Goal: Task Accomplishment & Management: Use online tool/utility

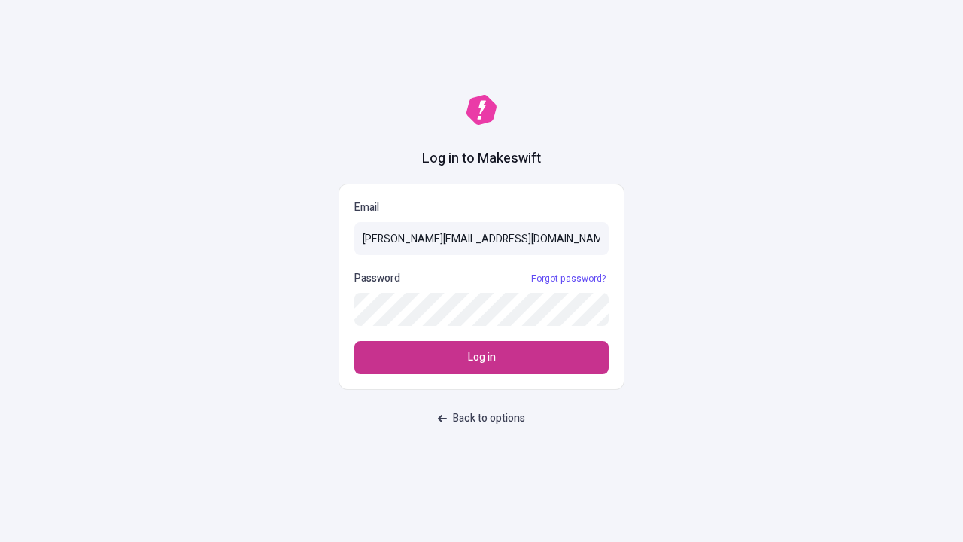
click at [482, 357] on span "Log in" at bounding box center [482, 357] width 28 height 17
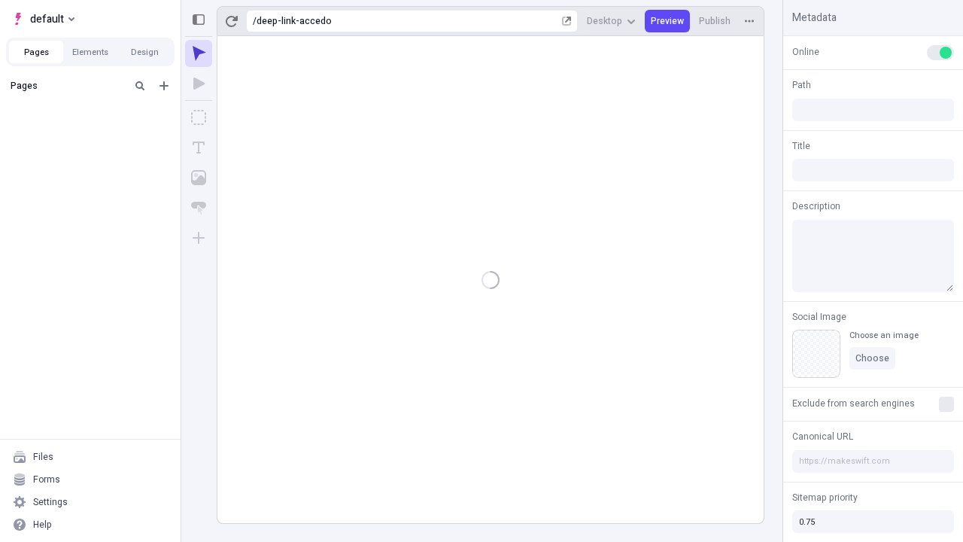
type input "/deep-link-accedo"
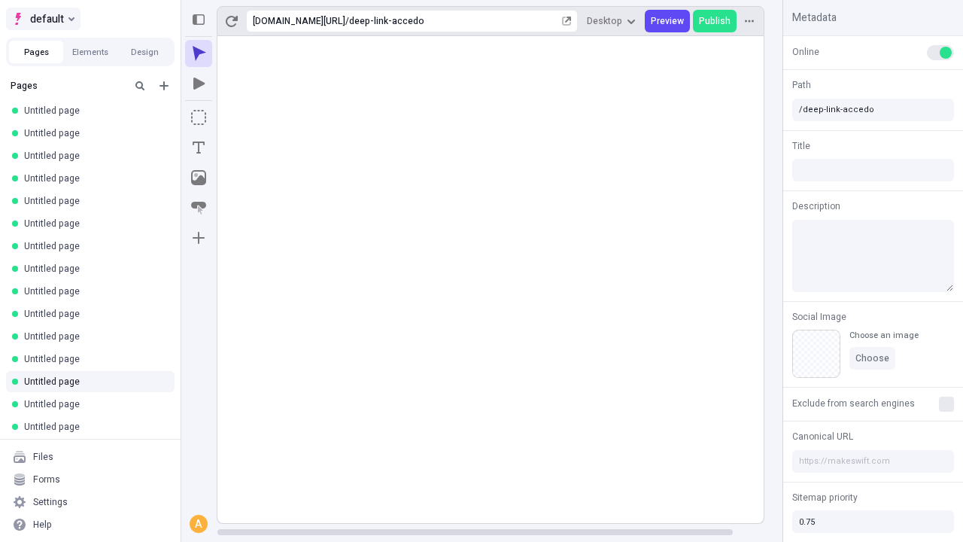
click at [42, 19] on span "default" at bounding box center [47, 19] width 34 height 18
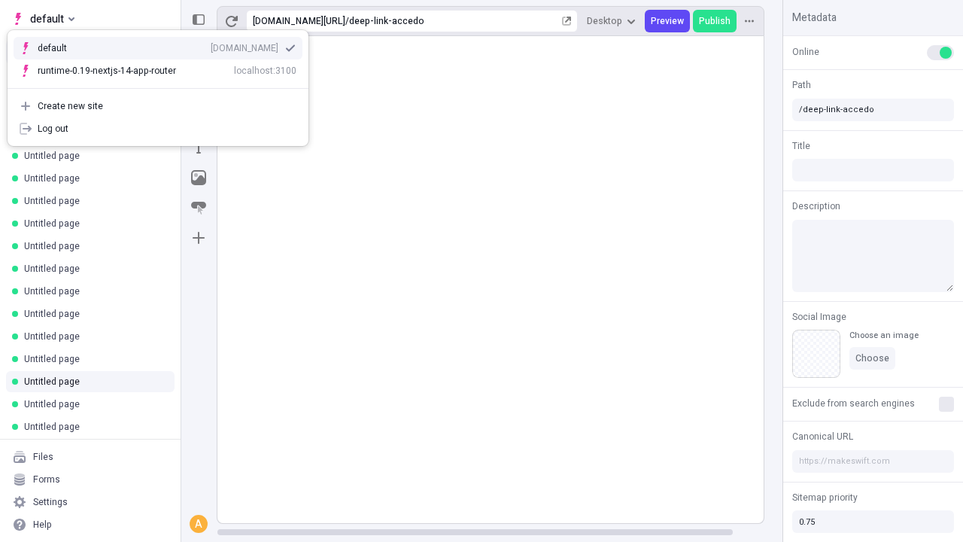
click at [158, 106] on div "Create new site" at bounding box center [167, 106] width 259 height 12
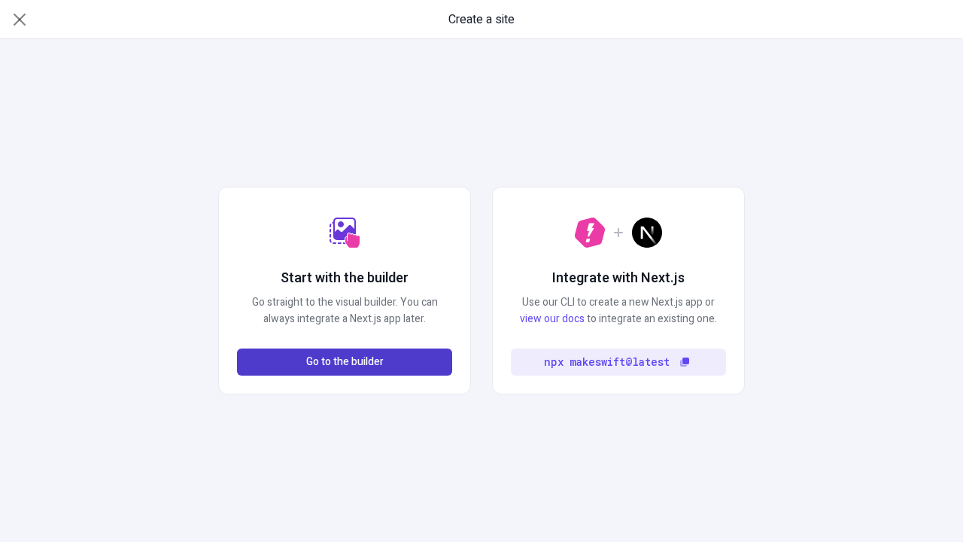
click at [345, 362] on span "Go to the builder" at bounding box center [344, 362] width 77 height 17
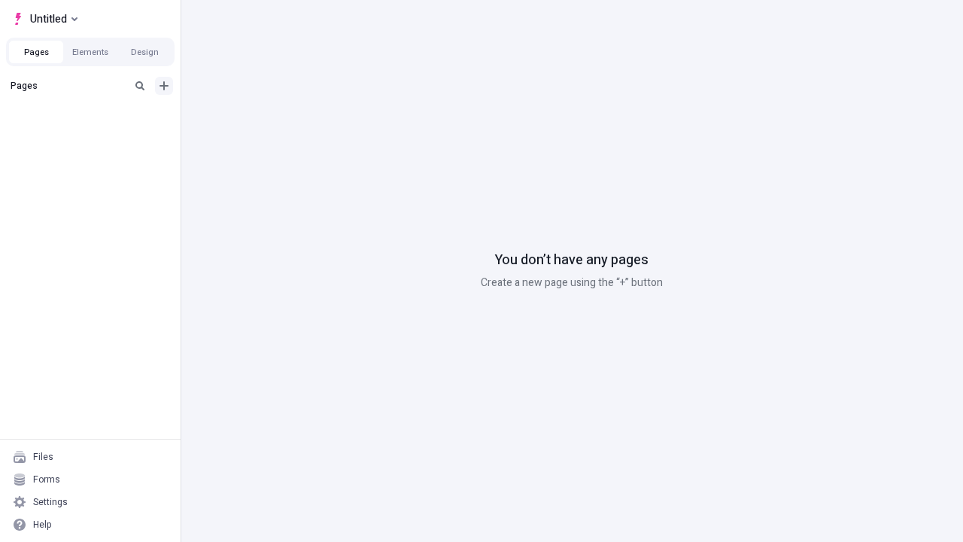
click at [164, 86] on icon "Add new" at bounding box center [164, 85] width 9 height 9
click at [244, 117] on span "Blank page" at bounding box center [252, 117] width 93 height 12
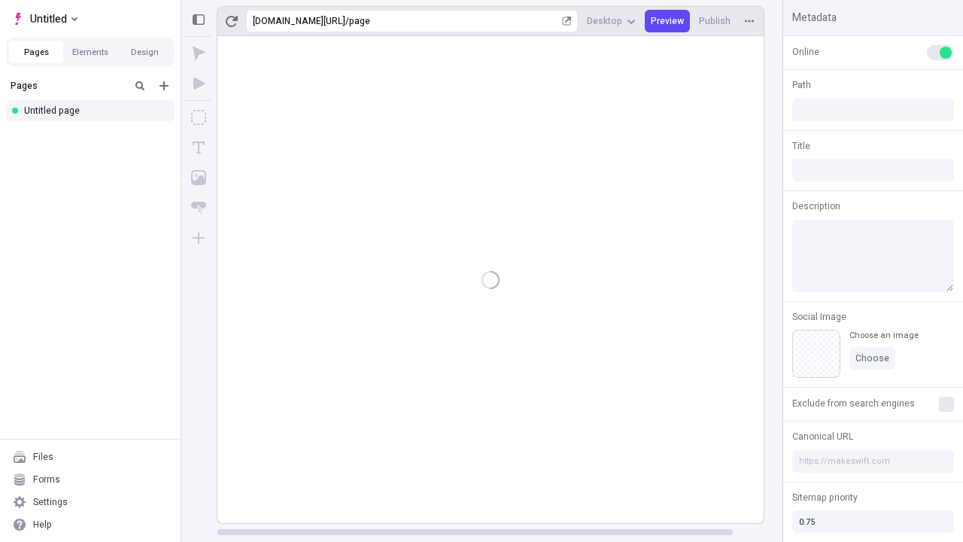
type input "/page"
click at [199, 117] on icon "Box" at bounding box center [198, 117] width 15 height 15
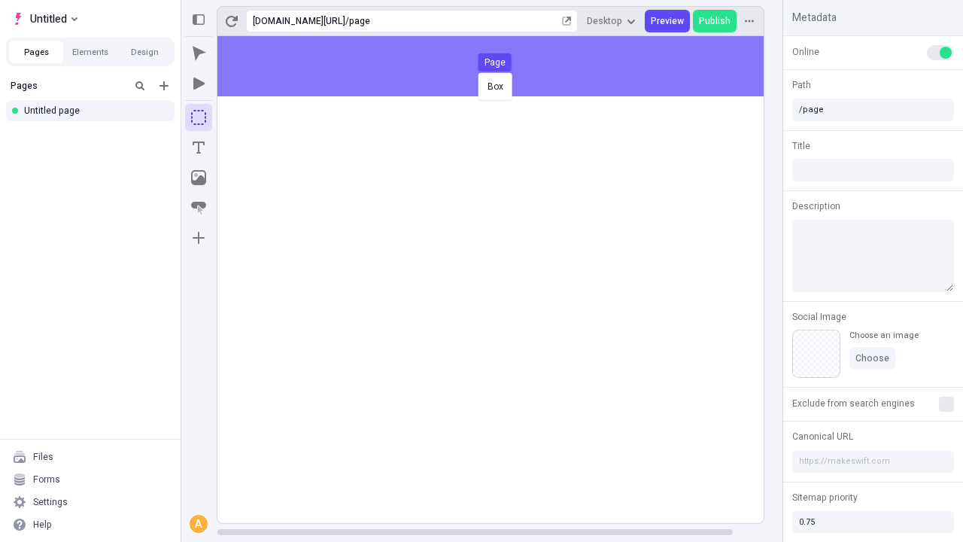
click at [506, 66] on div "Box Page" at bounding box center [481, 271] width 963 height 542
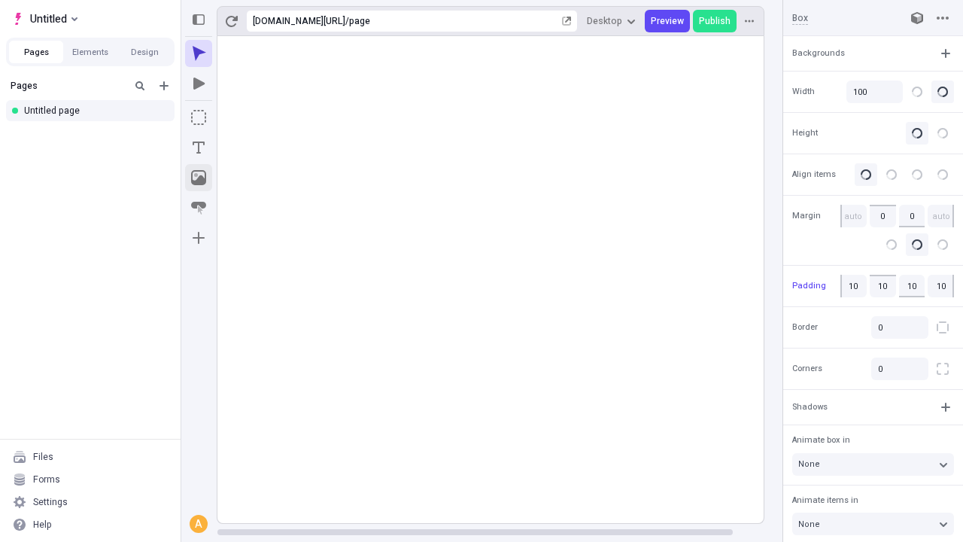
click at [199, 178] on icon "Image" at bounding box center [198, 177] width 15 height 15
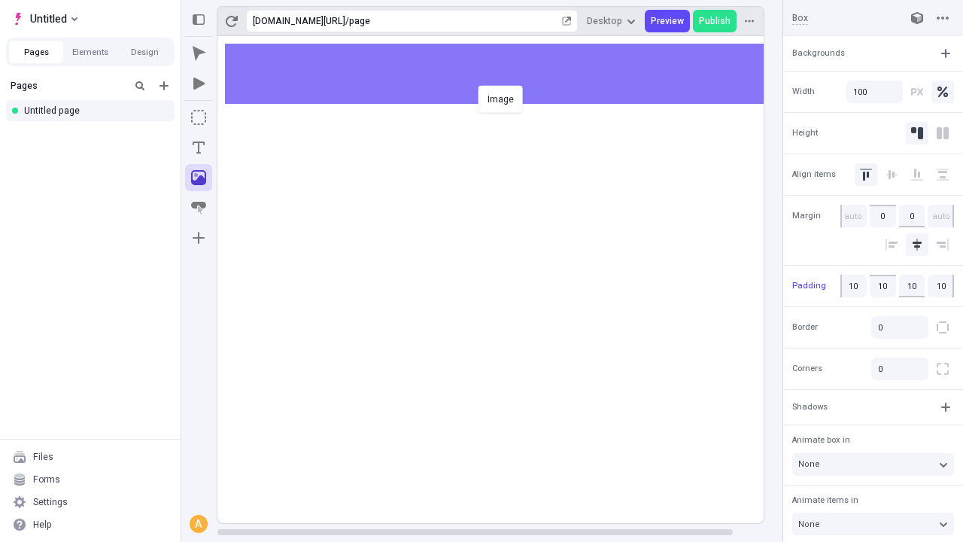
click at [506, 74] on div "Image" at bounding box center [481, 271] width 963 height 542
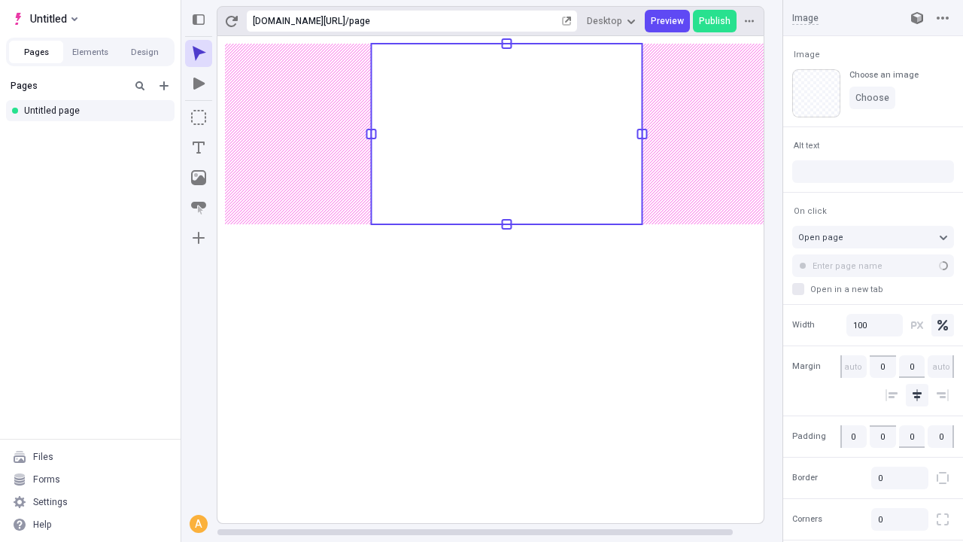
click at [199, 147] on icon "Text" at bounding box center [199, 147] width 12 height 12
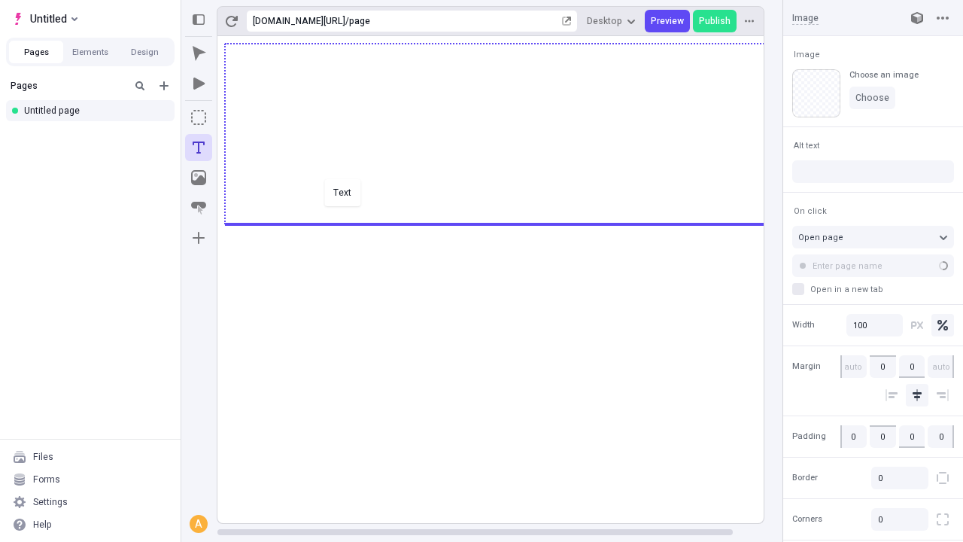
click at [506, 223] on div "Text" at bounding box center [481, 271] width 963 height 542
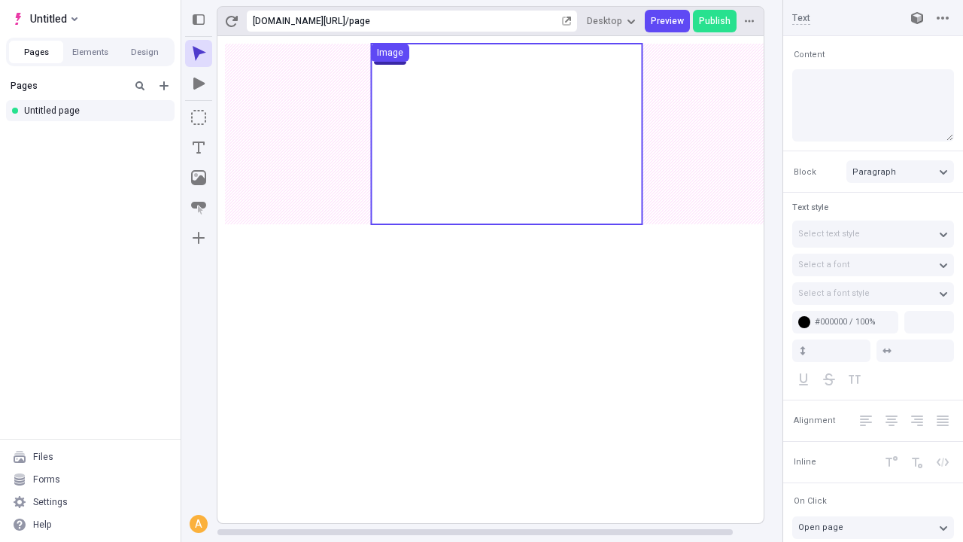
type input "18"
type input "1.5"
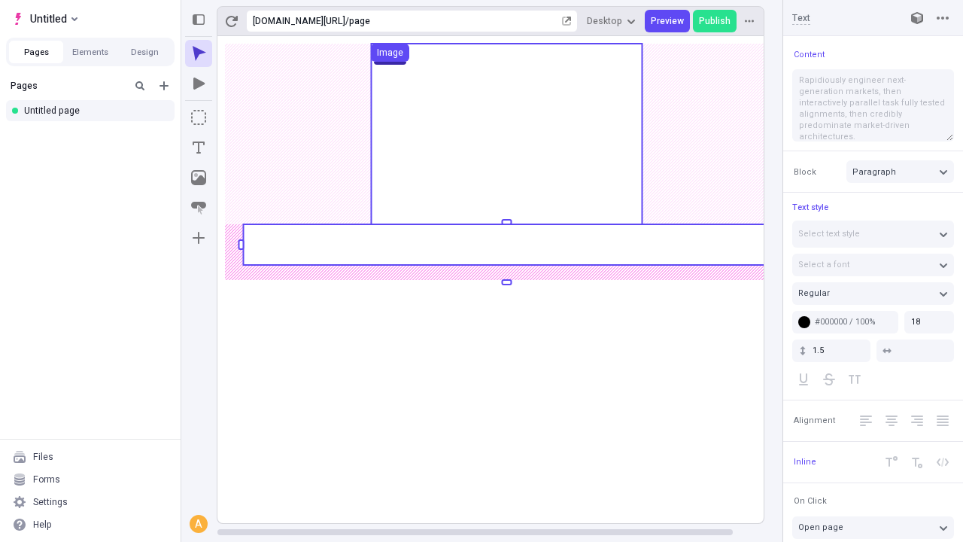
click at [506, 245] on rect at bounding box center [506, 244] width 527 height 41
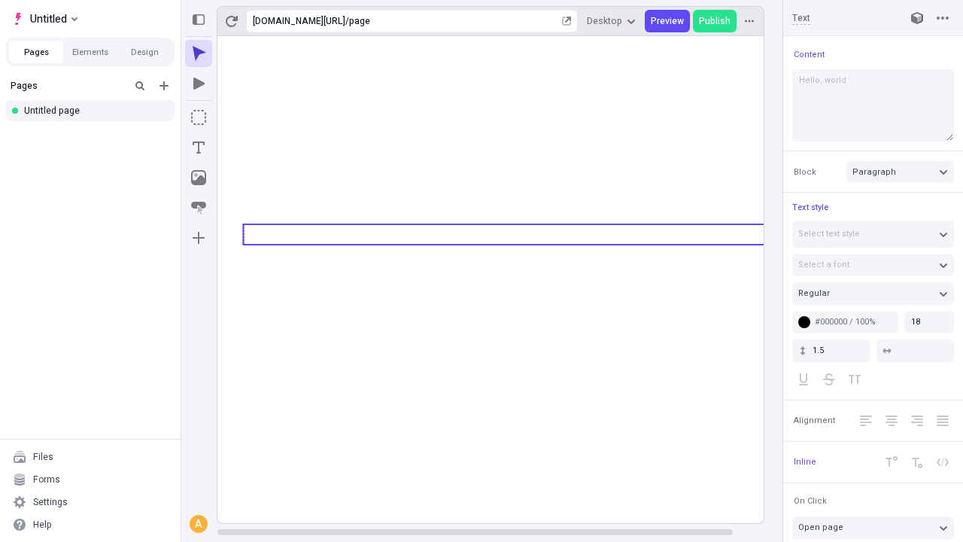
type textarea "Hello, world!"
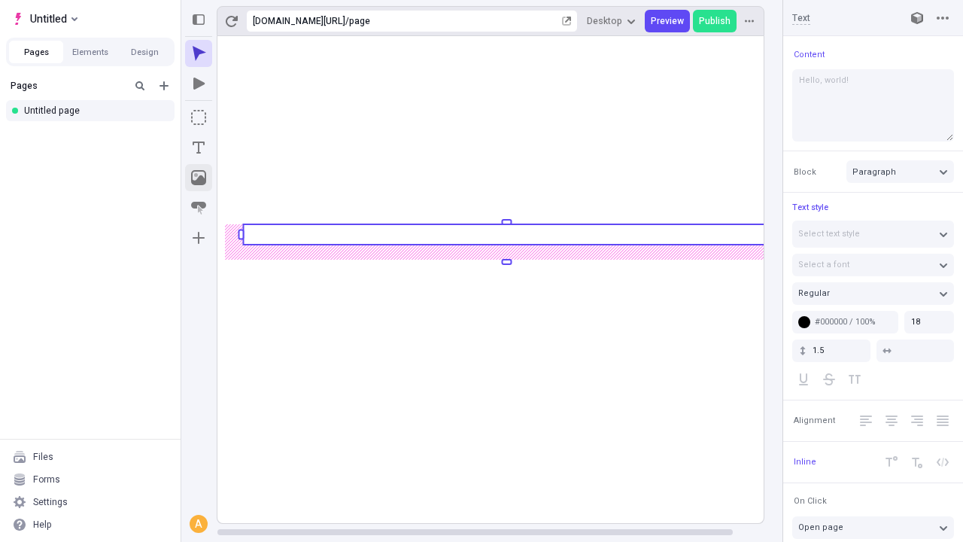
click at [199, 178] on icon "Image" at bounding box center [198, 177] width 15 height 15
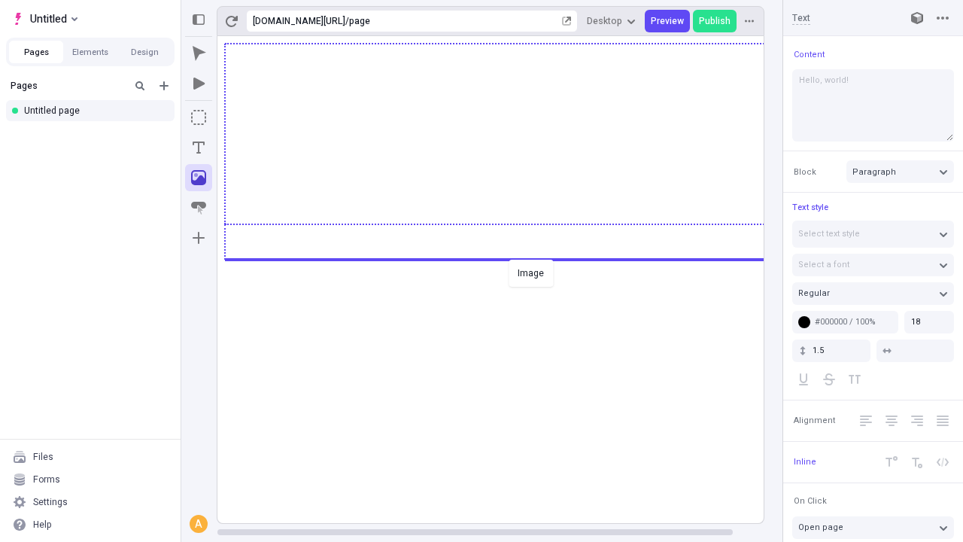
click at [506, 258] on div "Image" at bounding box center [481, 271] width 963 height 542
